Goal: Information Seeking & Learning: Learn about a topic

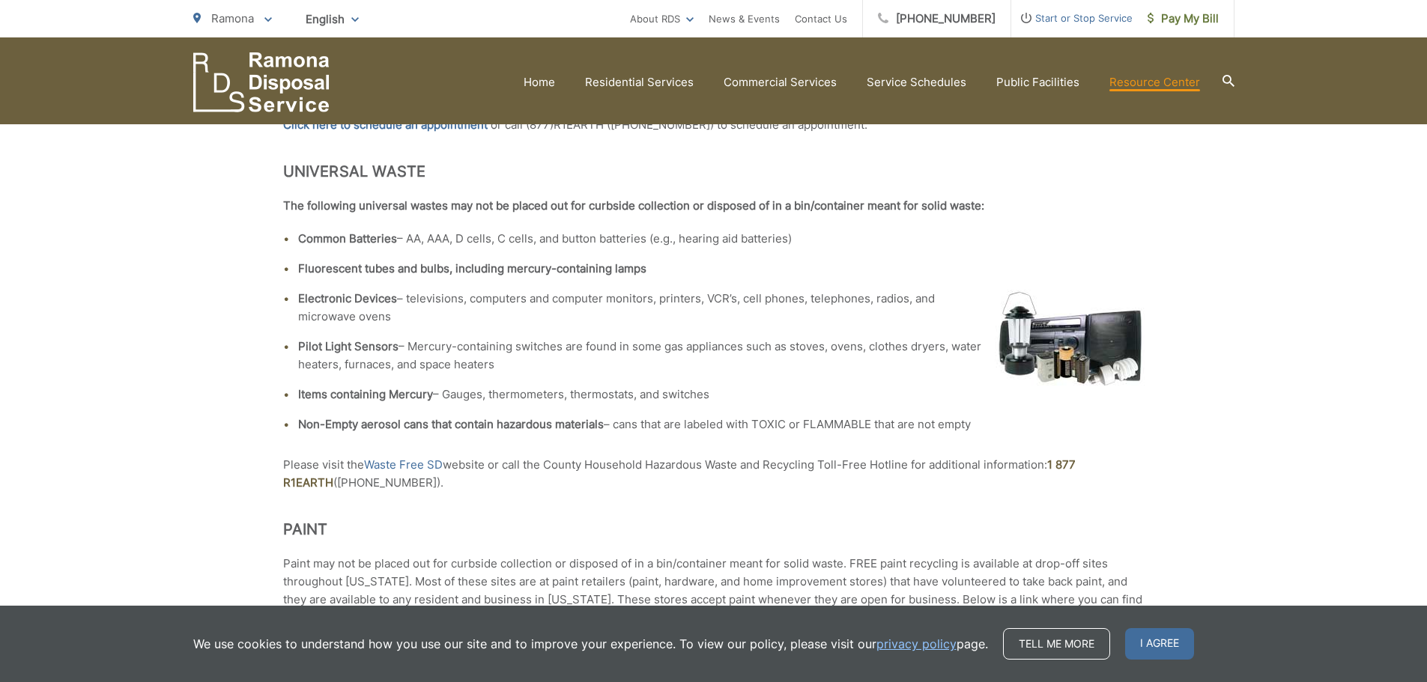
scroll to position [599, 0]
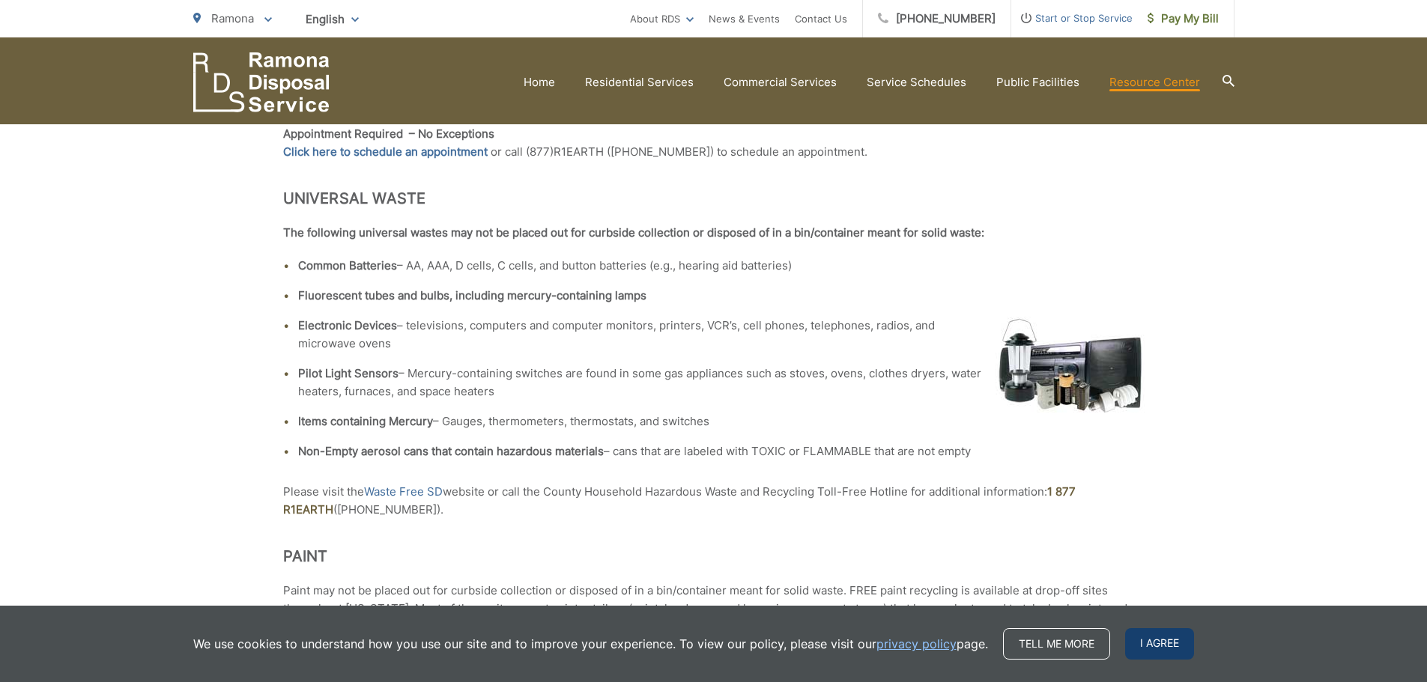
click at [1162, 643] on span "I agree" at bounding box center [1159, 643] width 69 height 31
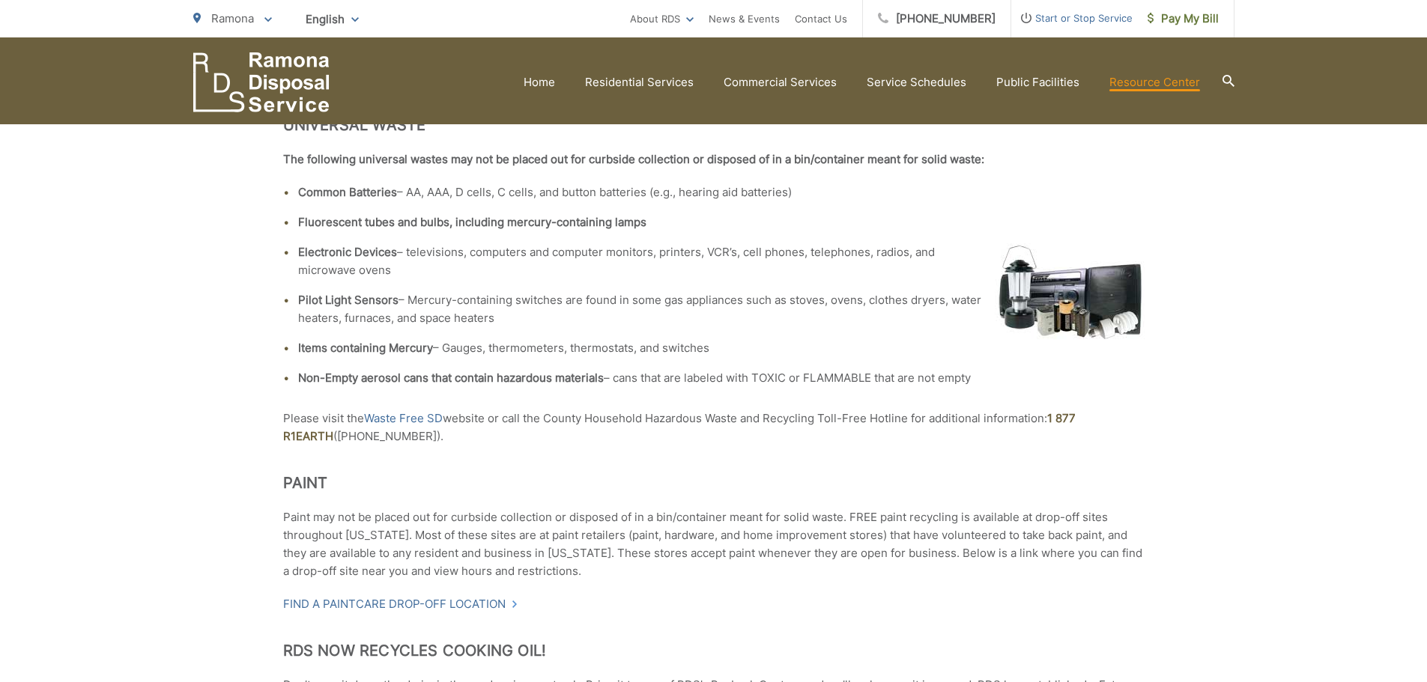
scroll to position [524, 0]
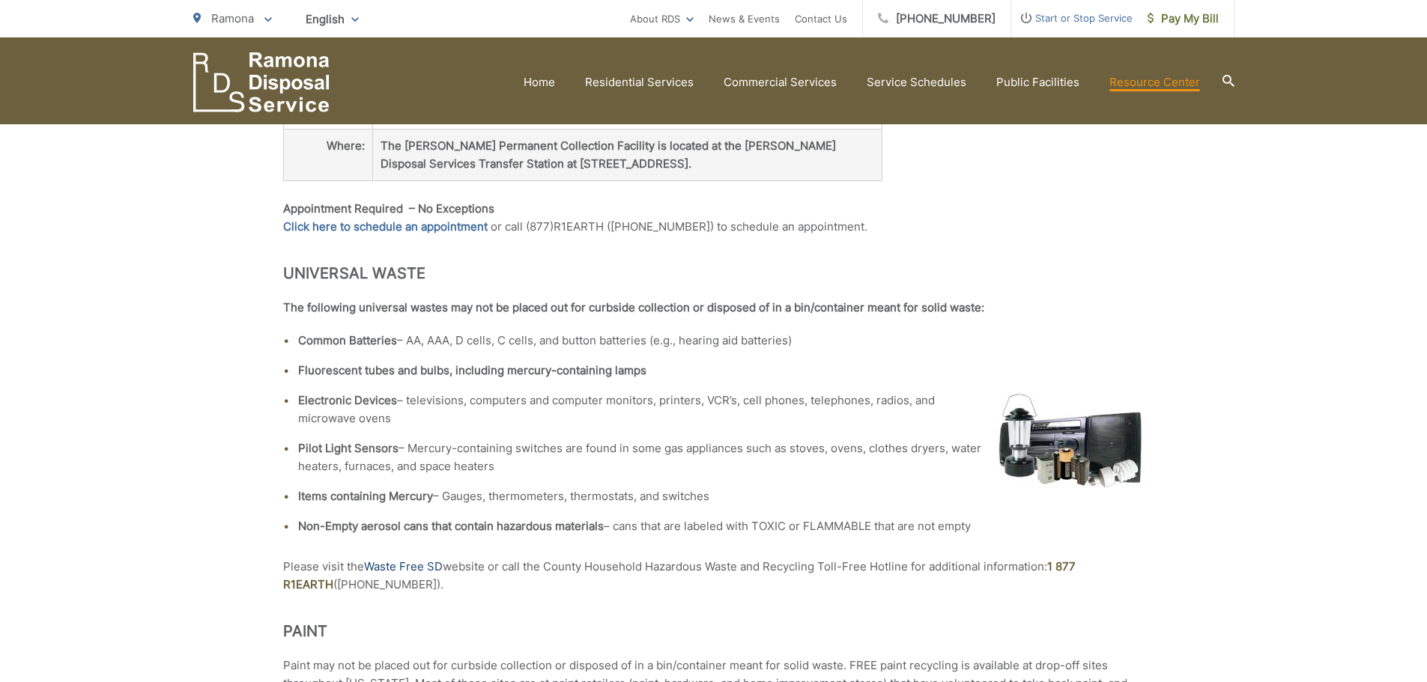
click at [399, 558] on link "Waste Free SD" at bounding box center [403, 567] width 79 height 18
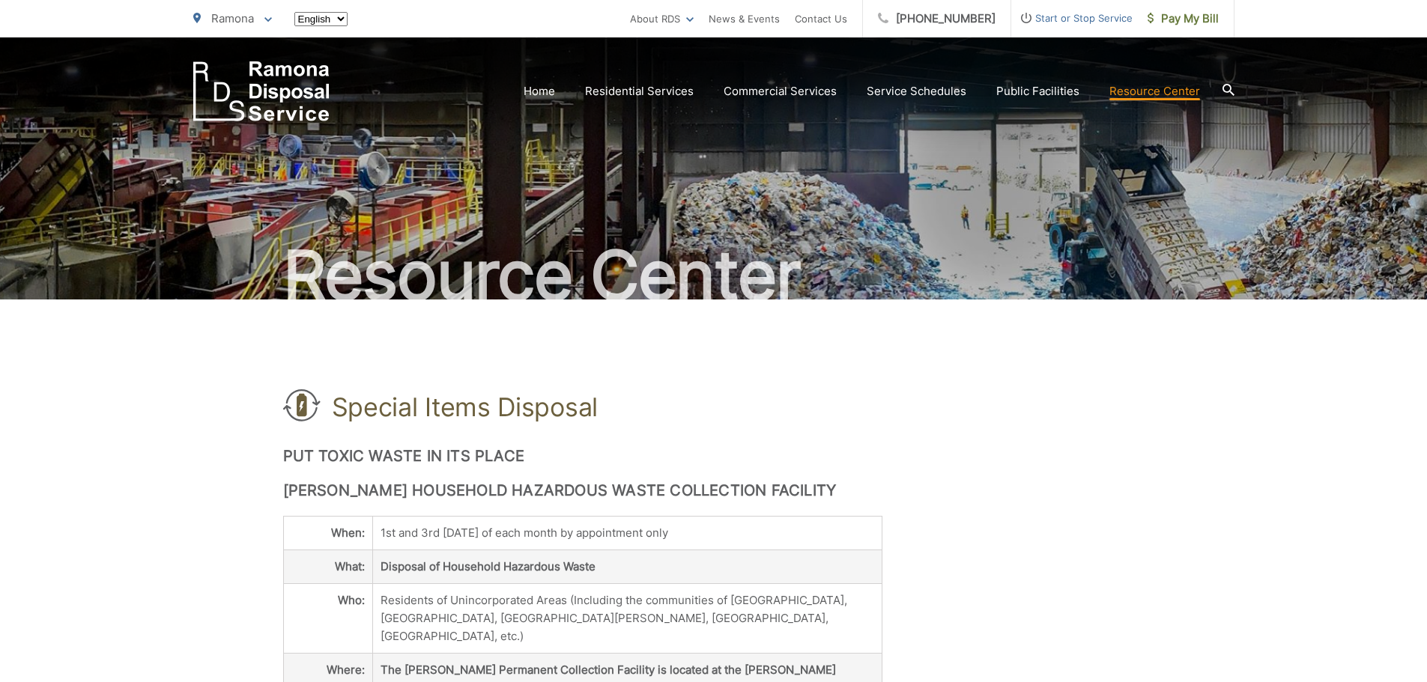
scroll to position [524, 0]
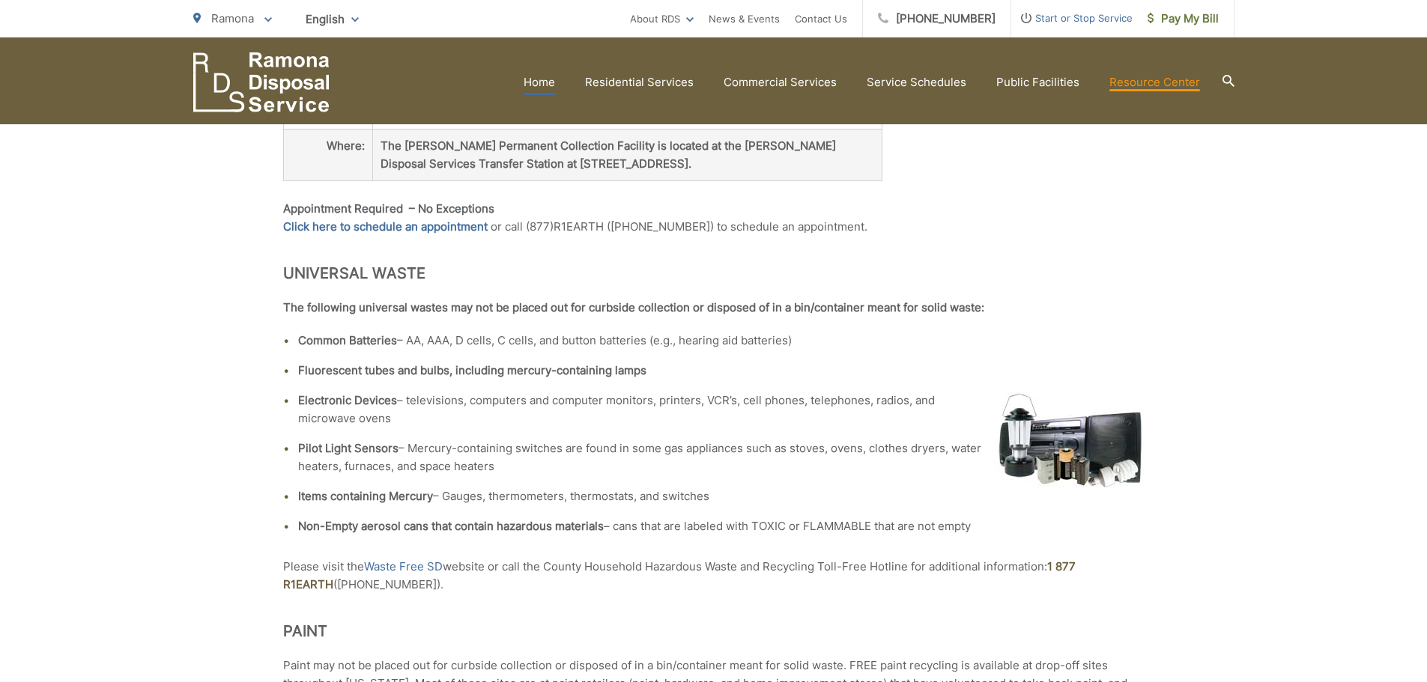
click at [537, 75] on link "Home" at bounding box center [539, 82] width 31 height 18
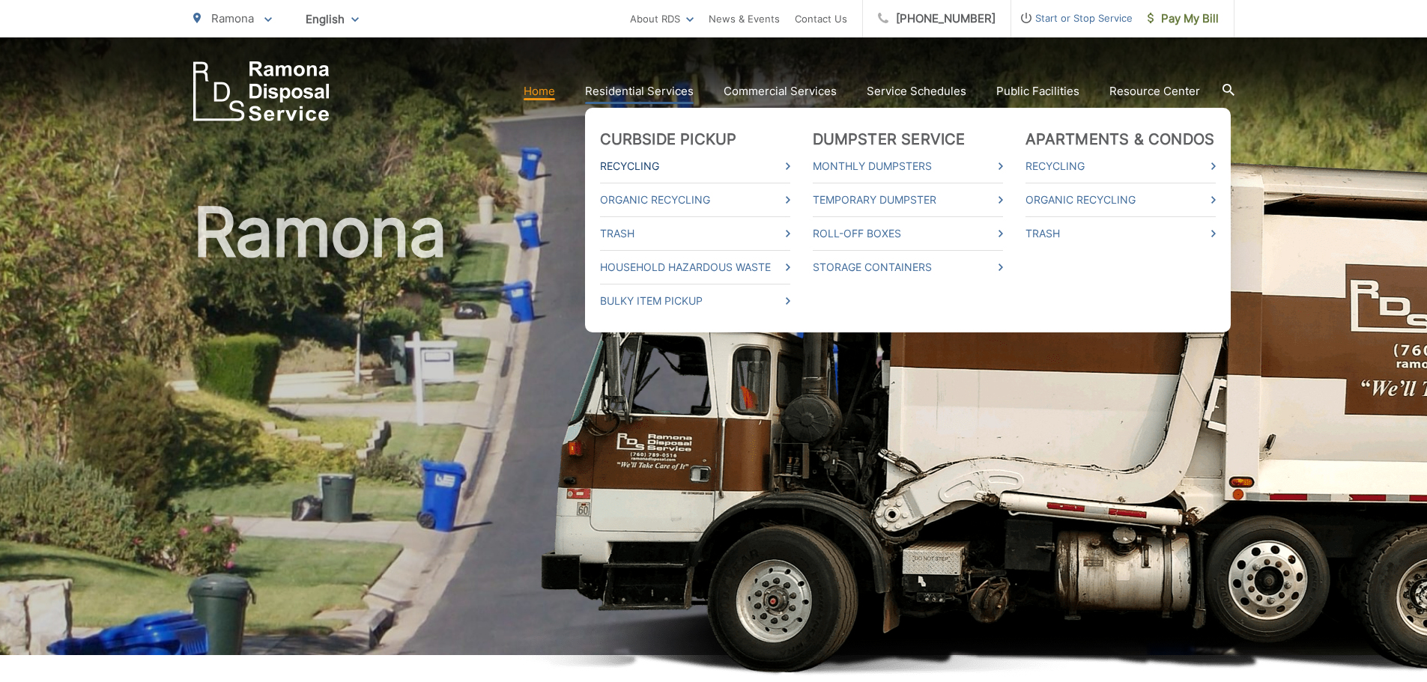
click at [662, 168] on link "Recycling" at bounding box center [695, 166] width 190 height 18
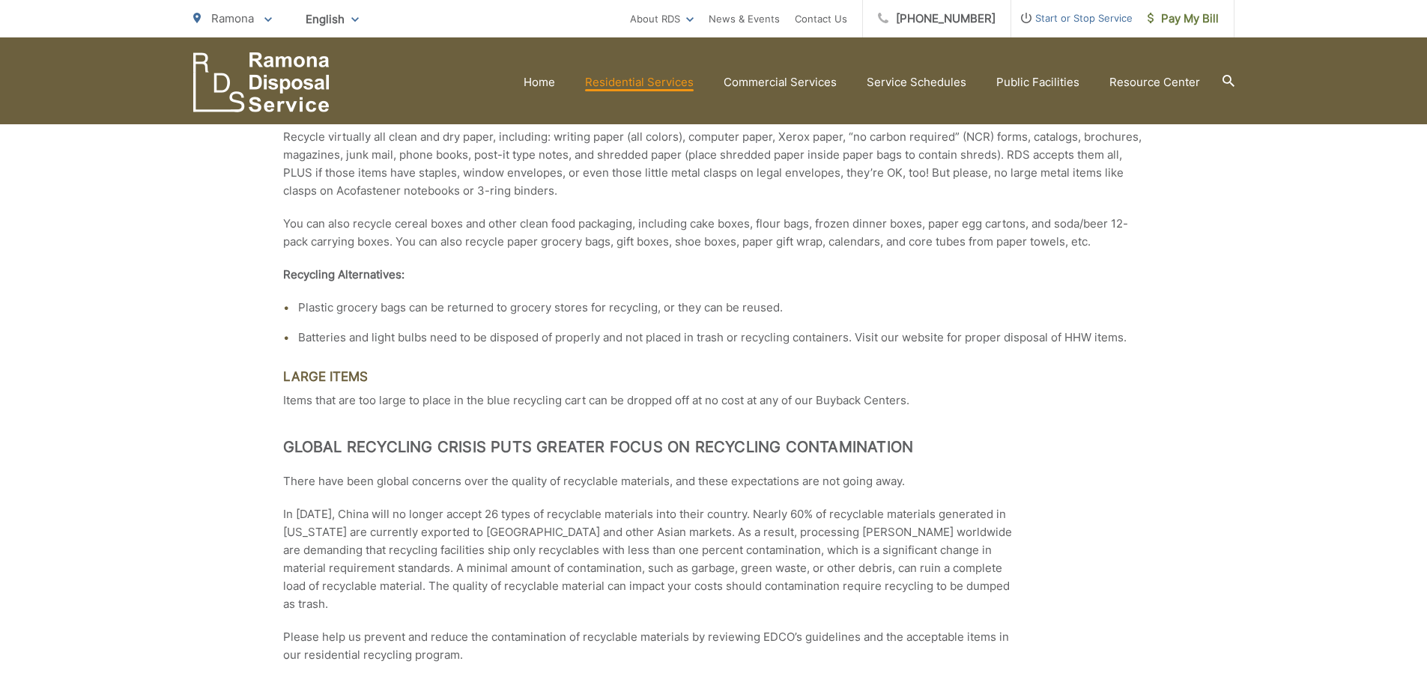
scroll to position [2249, 0]
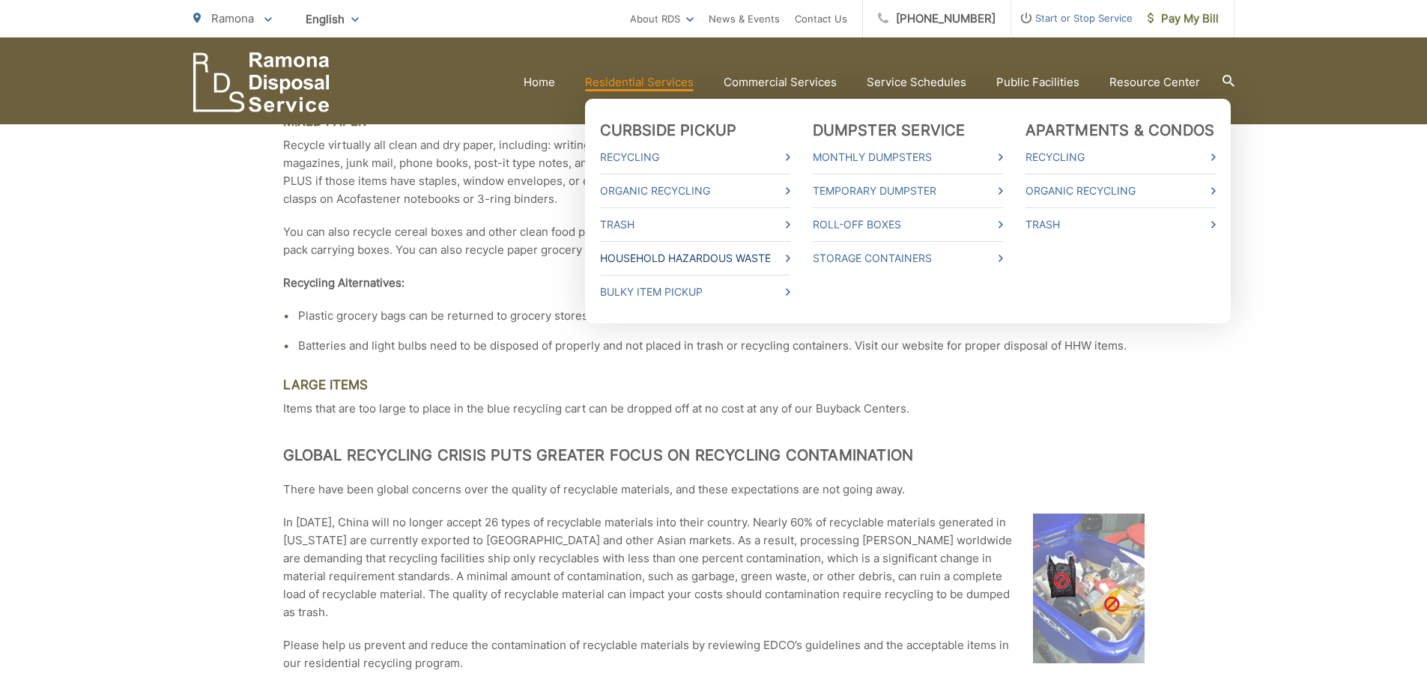
click at [694, 258] on link "Household Hazardous Waste" at bounding box center [695, 258] width 190 height 18
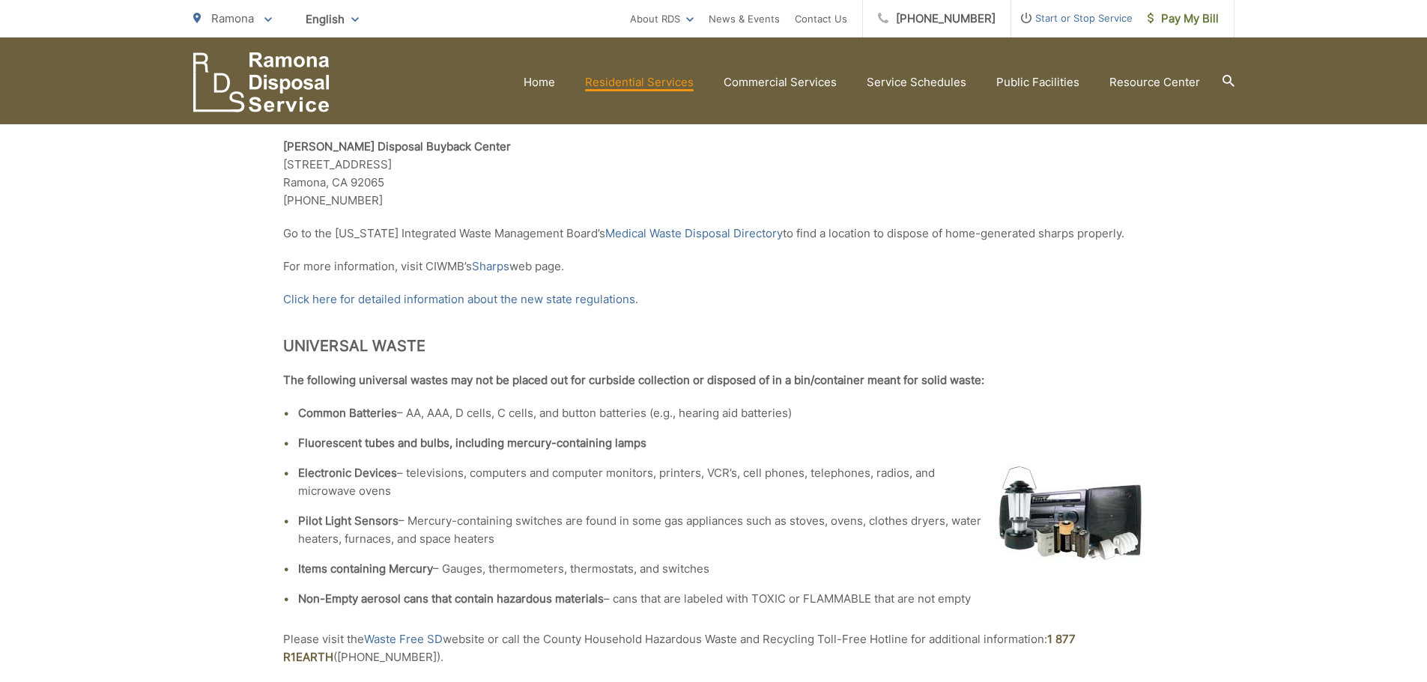
scroll to position [2172, 0]
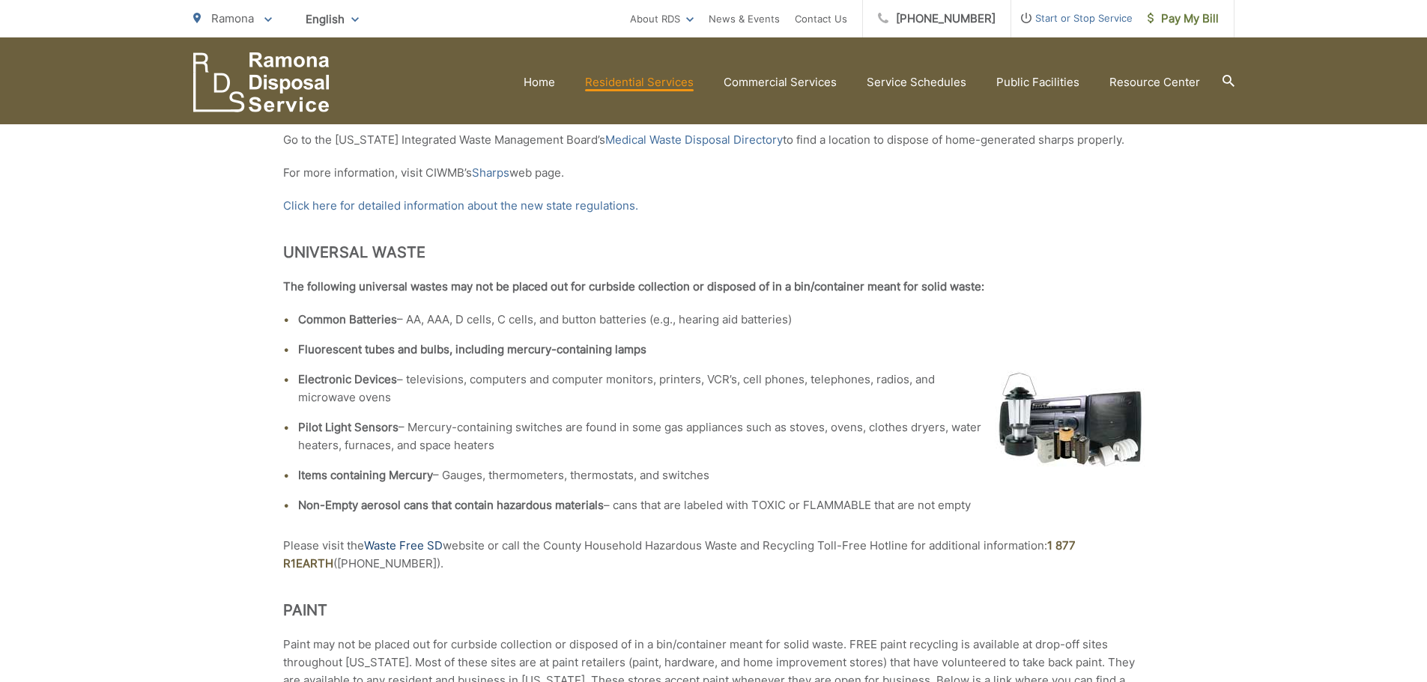
click at [422, 537] on link "Waste Free SD" at bounding box center [403, 546] width 79 height 18
